Goal: Task Accomplishment & Management: Manage account settings

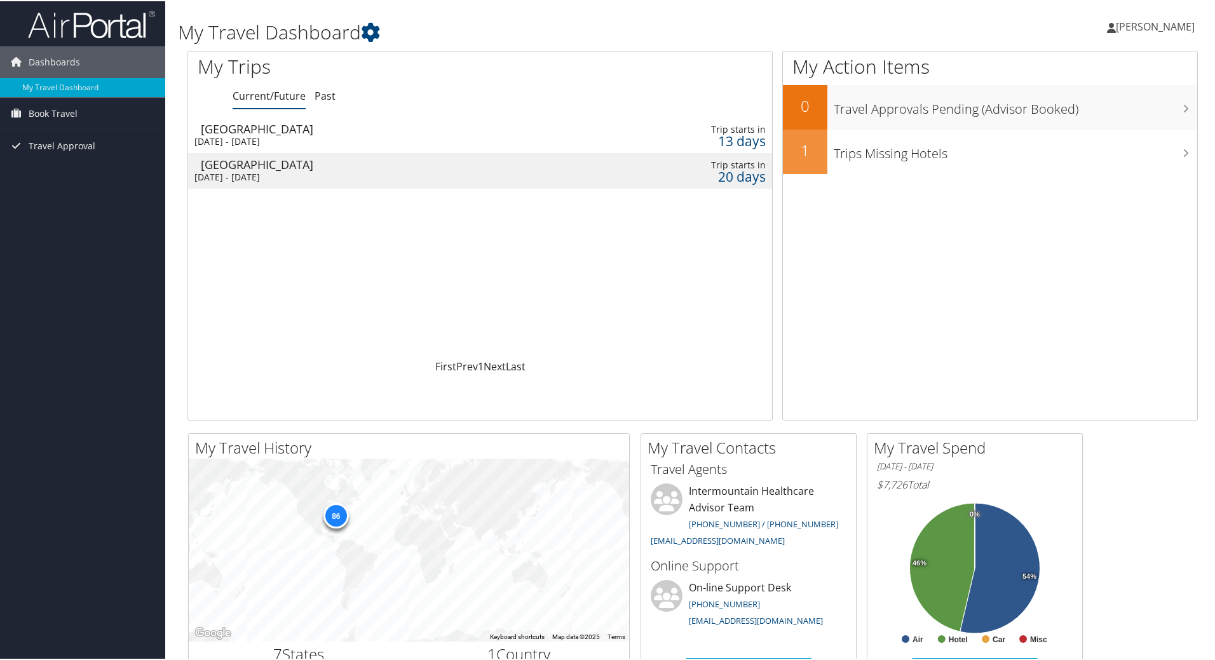
click at [276, 171] on div "[DATE] - [DATE]" at bounding box center [378, 175] width 368 height 11
click at [638, 173] on div "20 days" at bounding box center [701, 175] width 127 height 11
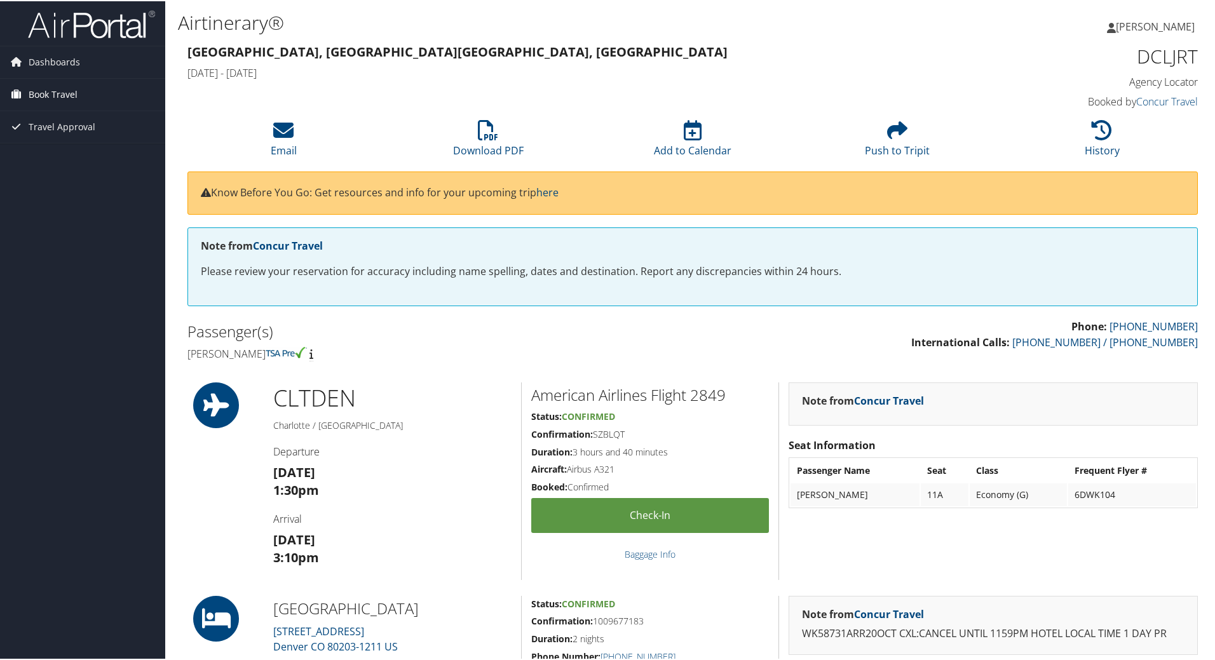
click at [43, 95] on span "Book Travel" at bounding box center [53, 94] width 49 height 32
click at [46, 133] on link "Book/Manage Online Trips" at bounding box center [82, 137] width 165 height 19
